Goal: Information Seeking & Learning: Learn about a topic

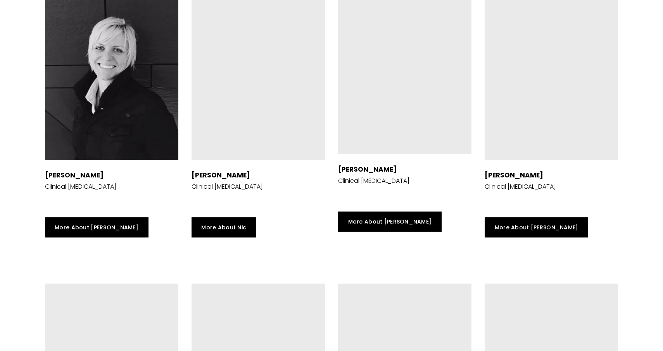
scroll to position [1267, 0]
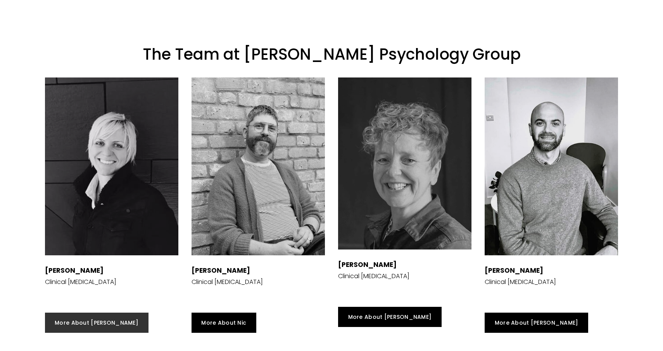
click at [94, 313] on link "More About Siri" at bounding box center [96, 323] width 103 height 20
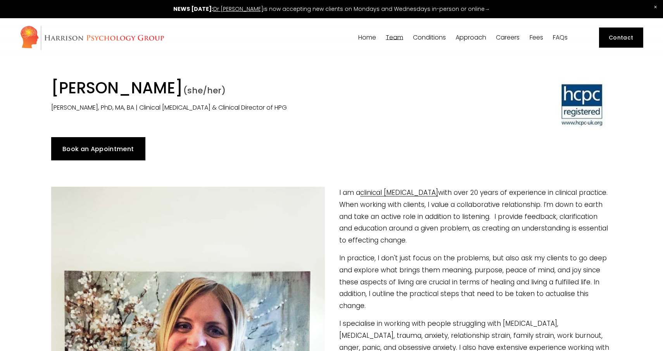
click at [496, 249] on div "I am a clinical psychologist with over 20 years of experience in clinical pract…" at bounding box center [331, 353] width 561 height 333
click at [368, 41] on link "Home" at bounding box center [367, 37] width 18 height 7
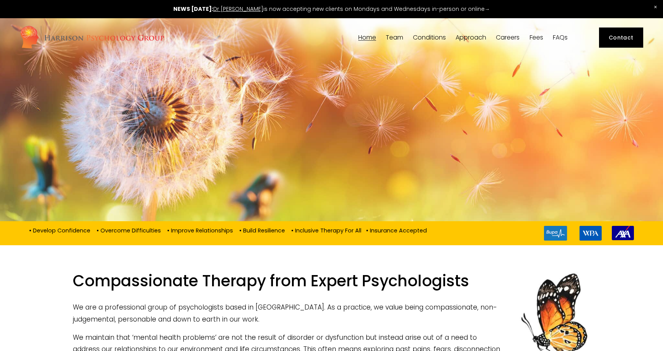
click at [411, 231] on p "• Develop Confidence • Overcome Difficulties • Improve Relationships • Build Re…" at bounding box center [228, 230] width 398 height 9
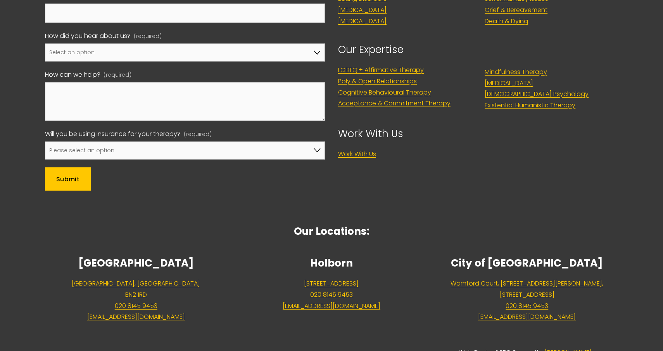
scroll to position [3438, 0]
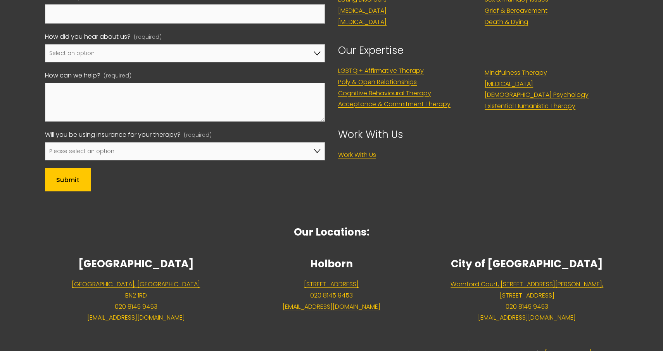
click at [510, 279] on link "Warnford Court, 29 Throgmorton Street, London, EC2N 2AT" at bounding box center [526, 290] width 153 height 22
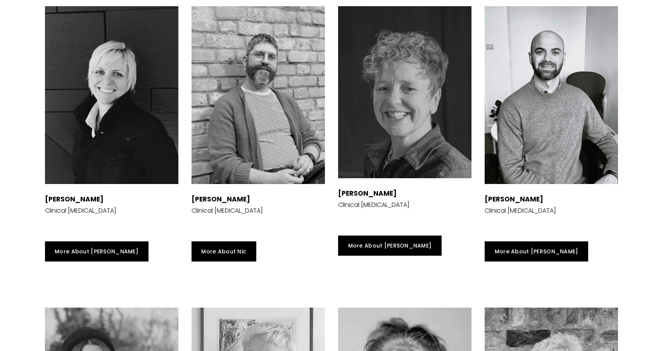
scroll to position [1338, 0]
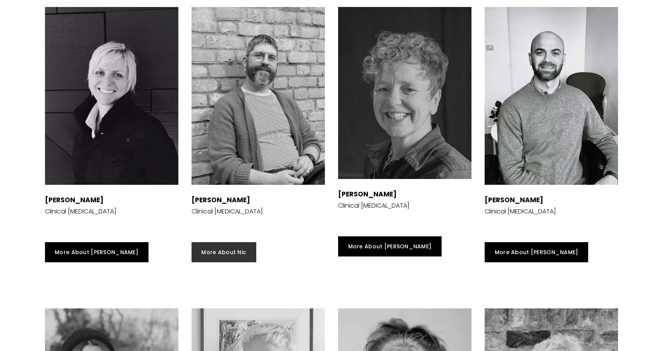
click at [220, 251] on link "More About Nic" at bounding box center [223, 252] width 65 height 20
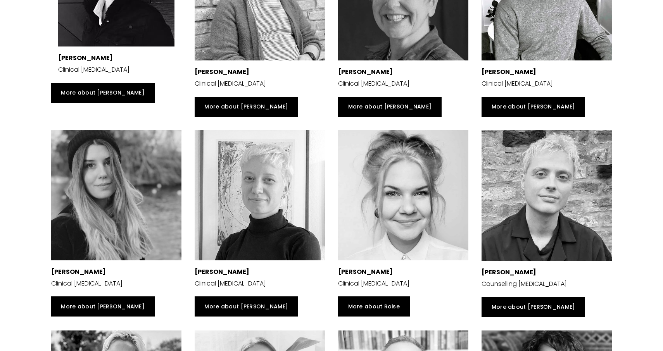
scroll to position [1483, 0]
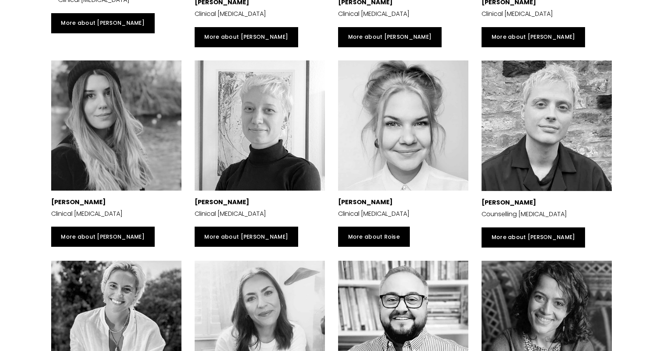
click at [412, 126] on div at bounding box center [403, 125] width 130 height 130
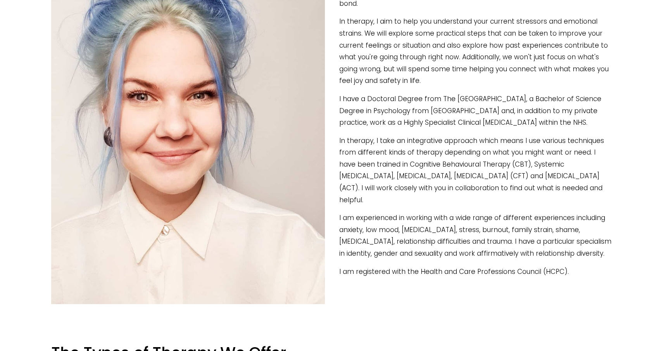
scroll to position [237, 0]
drag, startPoint x: 515, startPoint y: 160, endPoint x: 591, endPoint y: 154, distance: 76.5
click at [592, 155] on p "In therapy, I take an integrative approach which means I use various techniques…" at bounding box center [331, 170] width 561 height 71
click at [591, 154] on p "In therapy, I take an integrative approach which means I use various techniques…" at bounding box center [331, 170] width 561 height 71
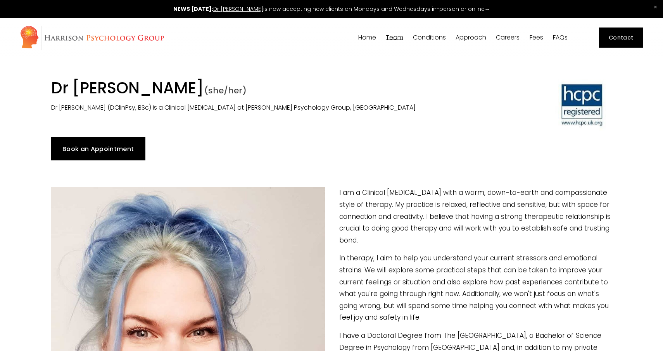
scroll to position [0, 0]
click at [0, 0] on span "Trauma" at bounding box center [0, 0] width 0 height 0
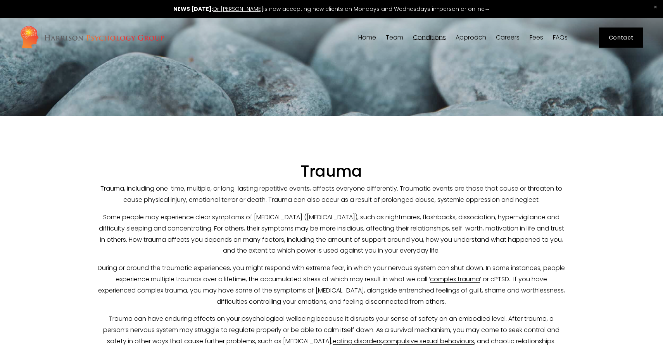
click at [0, 0] on link "OCD & Obsessions" at bounding box center [0, 0] width 0 height 0
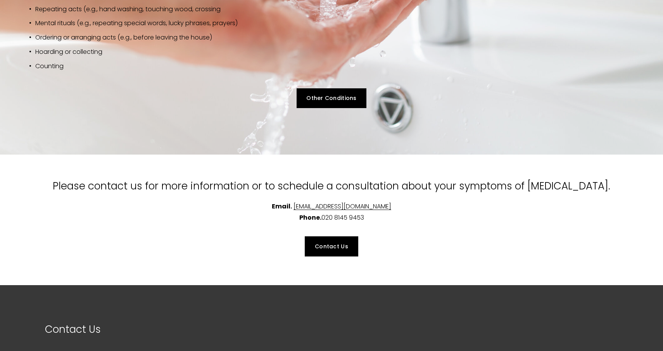
scroll to position [604, 0]
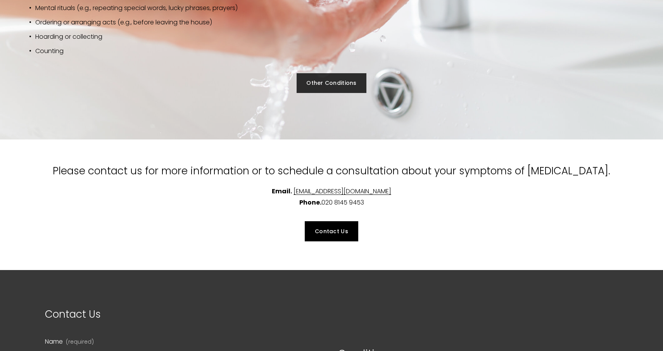
click at [335, 76] on link "Other Conditions" at bounding box center [331, 83] width 70 height 20
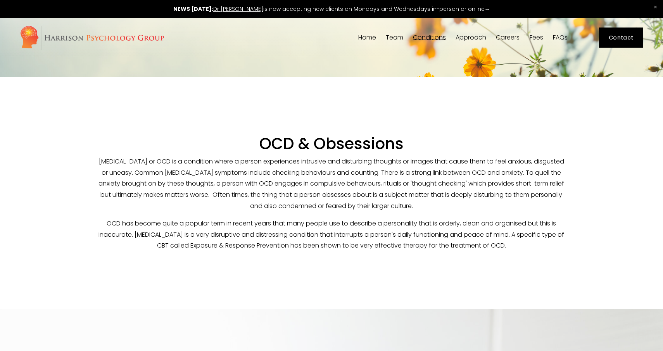
scroll to position [0, 0]
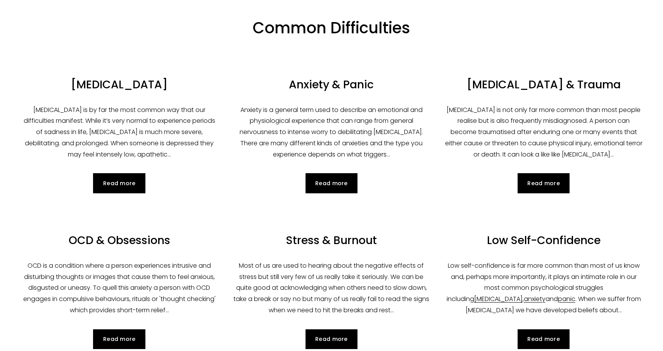
scroll to position [297, 0]
